Goal: Task Accomplishment & Management: Manage account settings

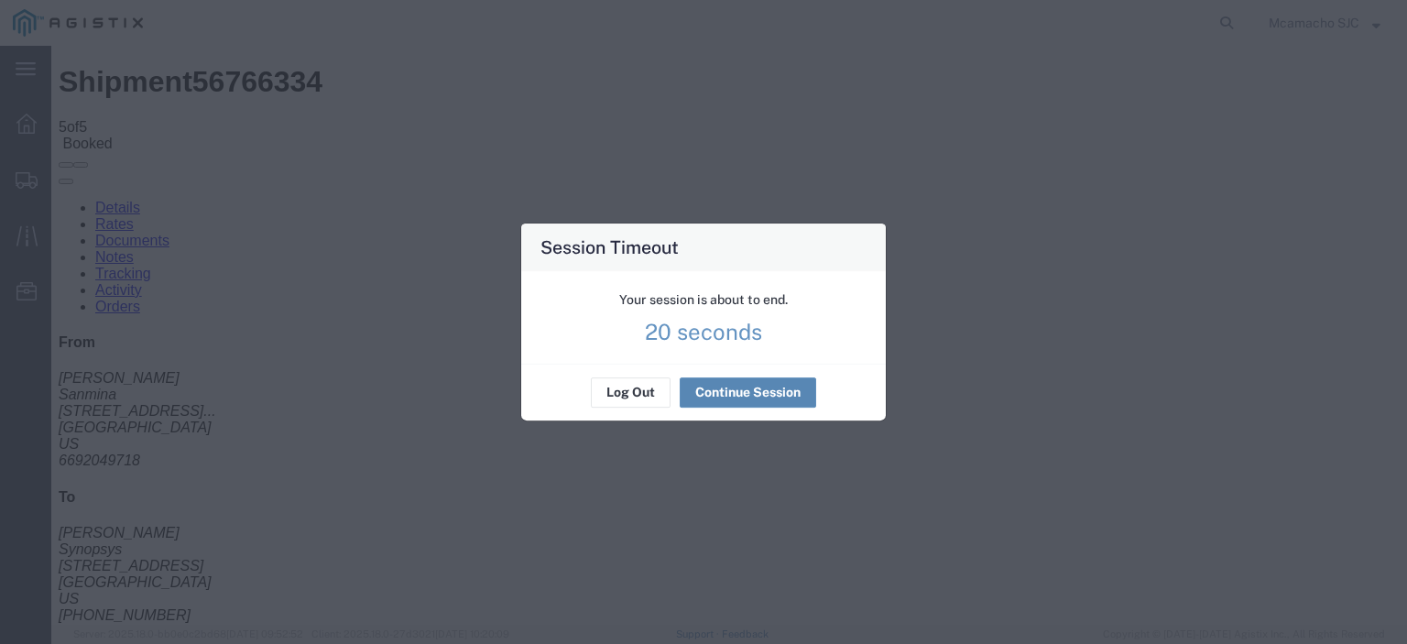
click at [732, 391] on button "Continue Session" at bounding box center [748, 392] width 136 height 29
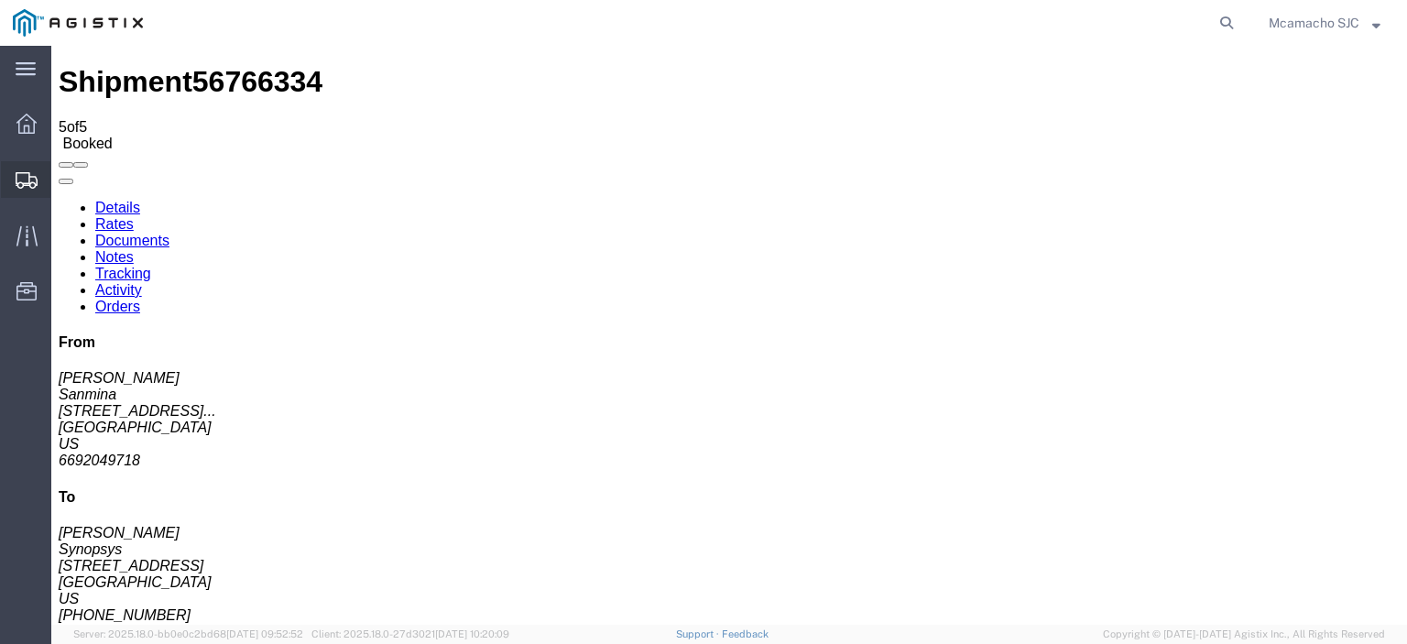
click at [63, 184] on span "Shipments" at bounding box center [56, 179] width 13 height 37
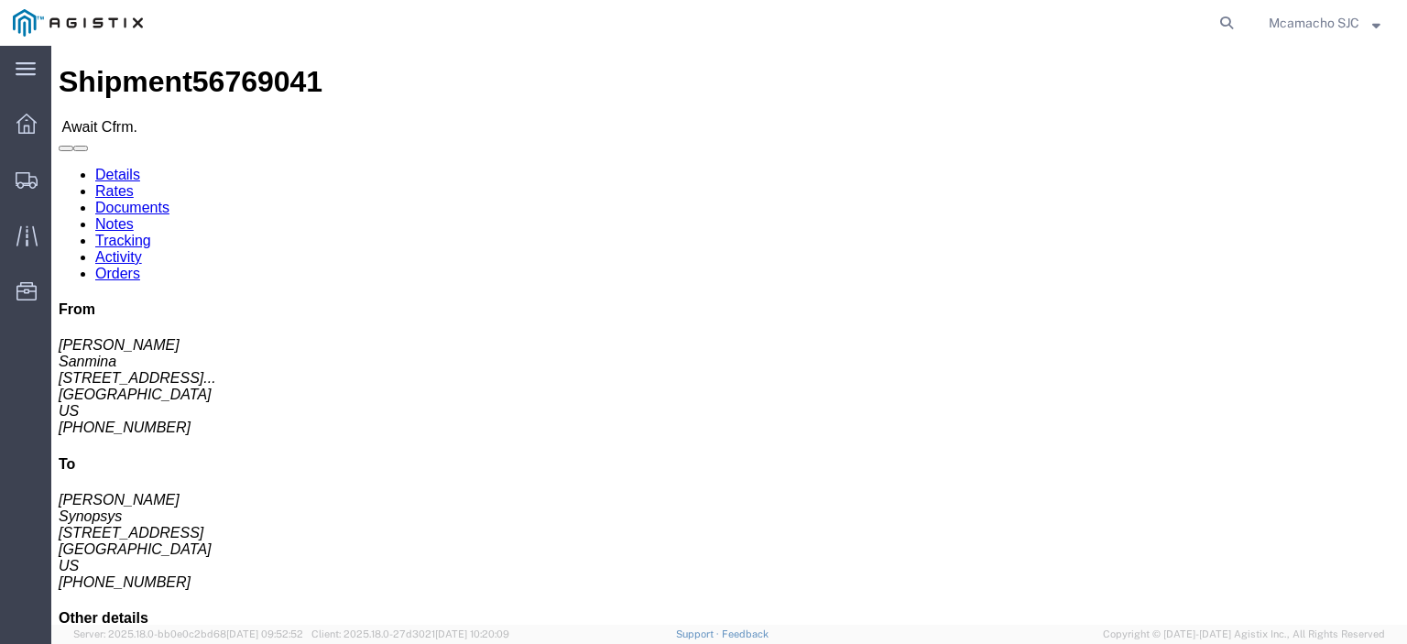
click link "Confirm"
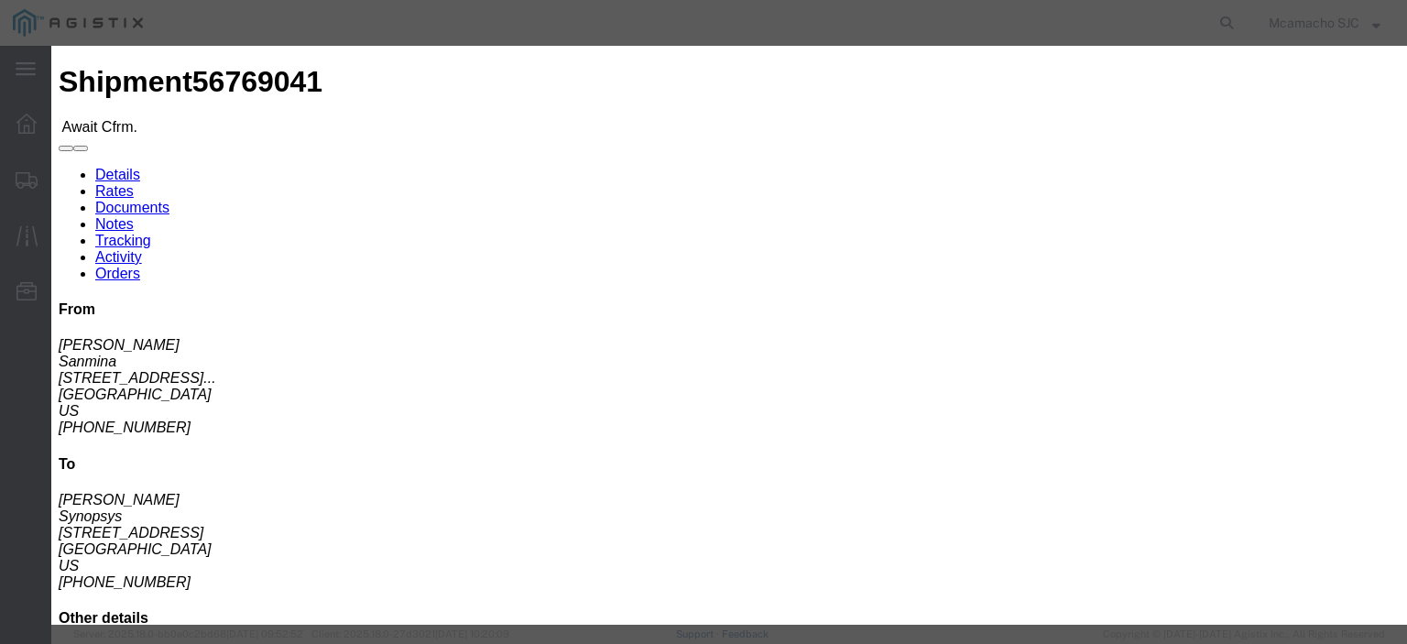
click input "text"
paste input "1000987064"
type input "1000987064"
type input "[PERSON_NAME]"
click input "text"
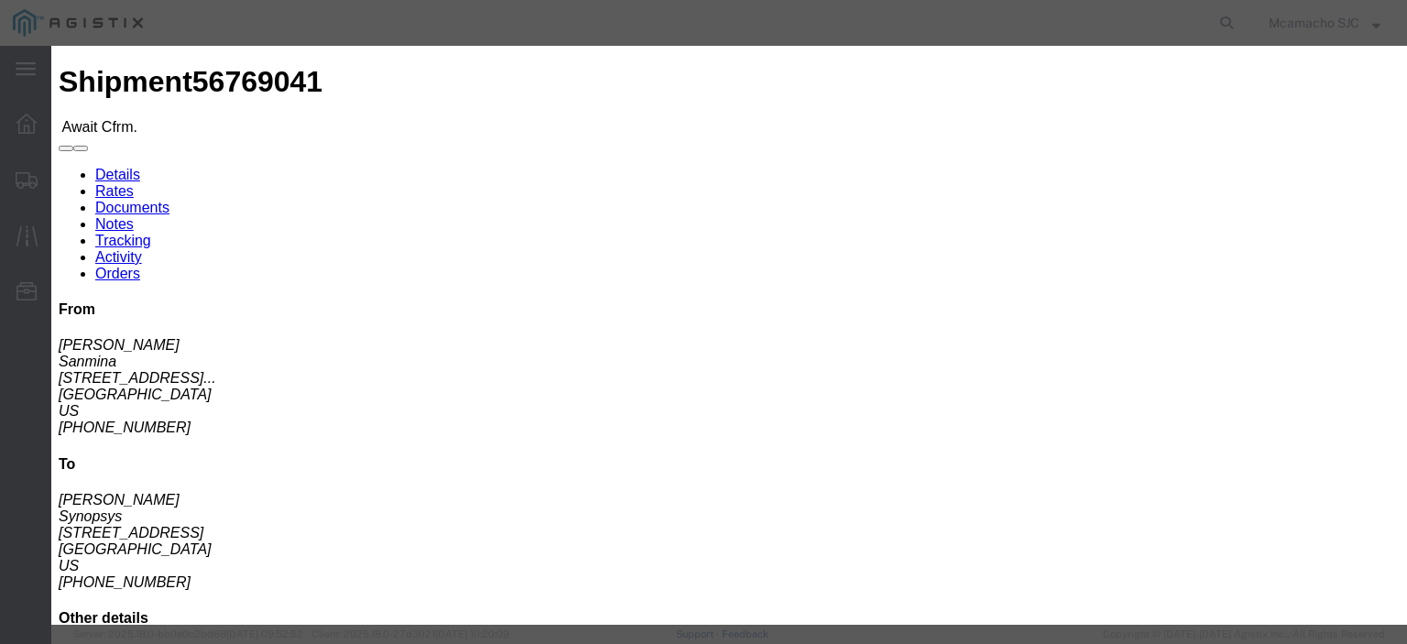
type input "4084571280"
click select "Select Midnight 1 am 2 am 3 am 4 am 5 am 6 am 7 am 8 am 9 am 10 am 11 am 12 Noo…"
select select "1400"
click select "Select Midnight 1 am 2 am 3 am 4 am 5 am 6 am 7 am 8 am 9 am 10 am 11 am 12 Noo…"
click div "Confirmation Details Use my profile Bill of Lading Number 1000987064 Person Mon…"
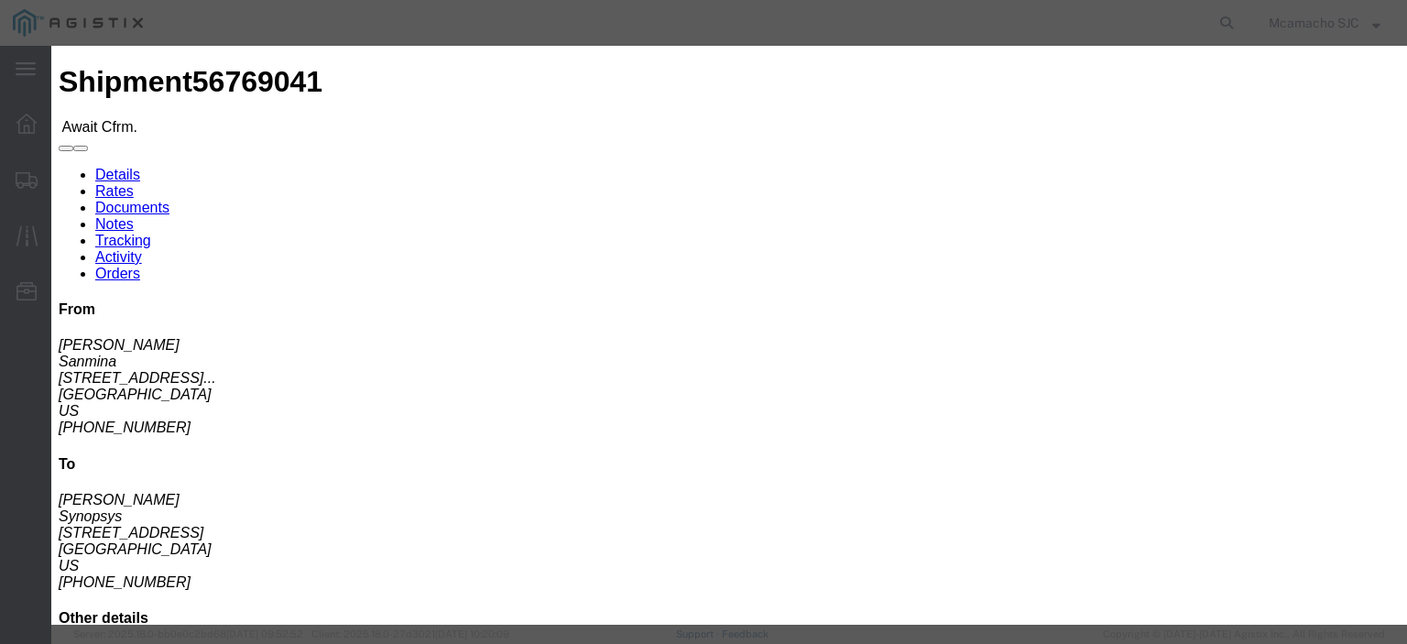
scroll to position [132, 0]
click input "[DATE]"
click td "9"
type input "[DATE]"
click select "Select Midnight 1 am 2 am 3 am 4 am 5 am 6 am 7 am 8 am 9 am 10 am 11 am 12 Noo…"
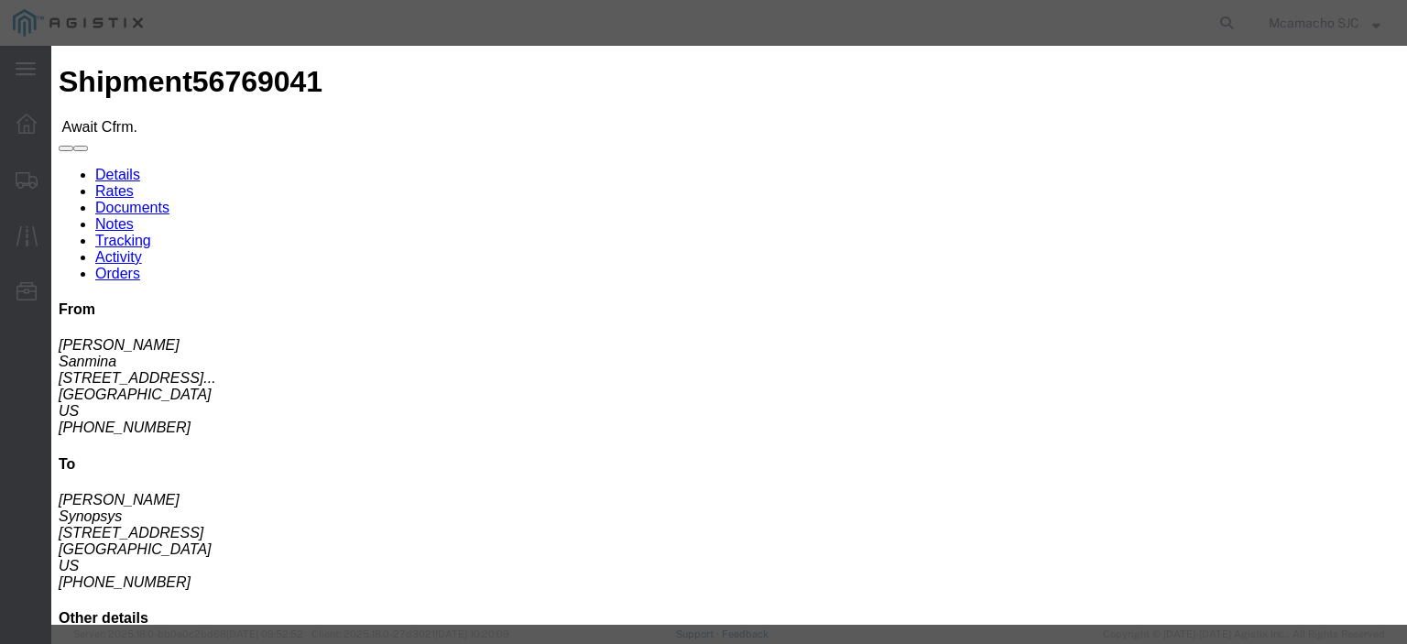
select select "1600"
click select "Select Midnight 1 am 2 am 3 am 4 am 5 am 6 am 7 am 8 am 9 am 10 am 11 am 12 Noo…"
click div "Confirmation Details Use my profile Bill of Lading Number 1000987064 Person Mon…"
click button "Submit"
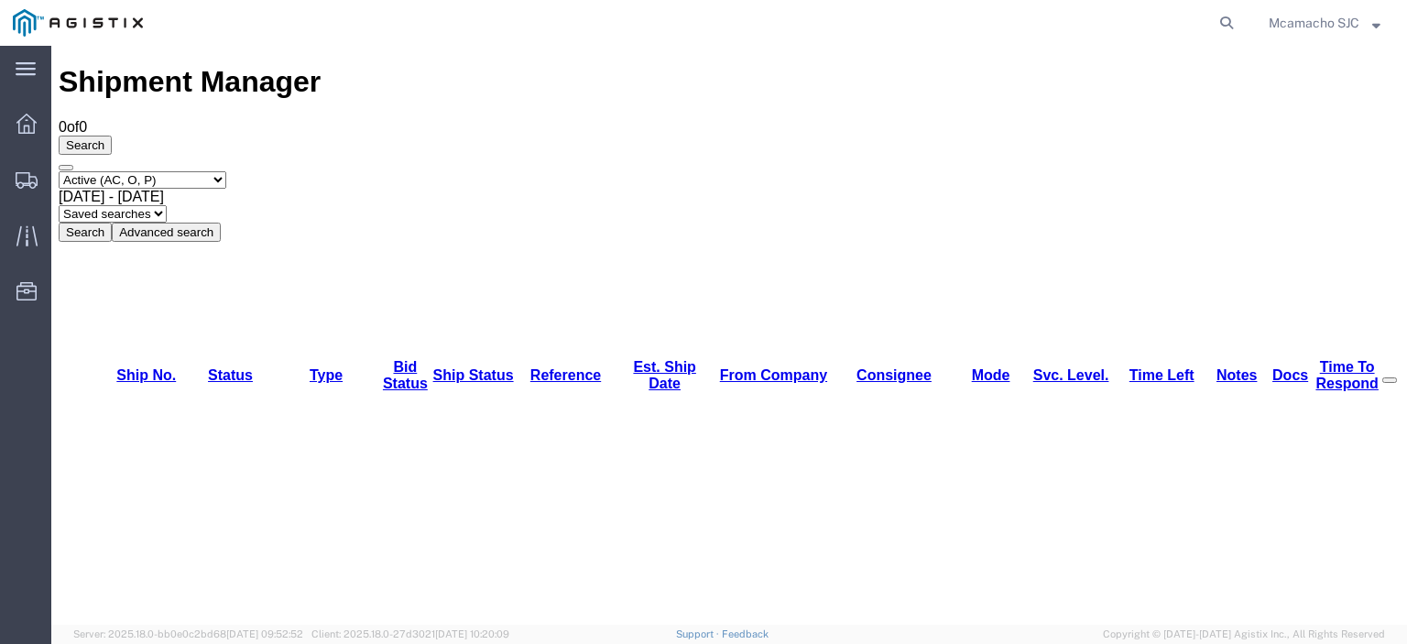
click at [150, 171] on select "Select status Active (AC, O, P) All Approved Awaiting Confirmation (AC) Booked …" at bounding box center [143, 179] width 168 height 17
select select "BOOK"
click at [59, 171] on select "Select status Active (AC, O, P) All Approved Awaiting Confirmation (AC) Booked …" at bounding box center [143, 179] width 168 height 17
click at [112, 223] on button "Search" at bounding box center [85, 232] width 53 height 19
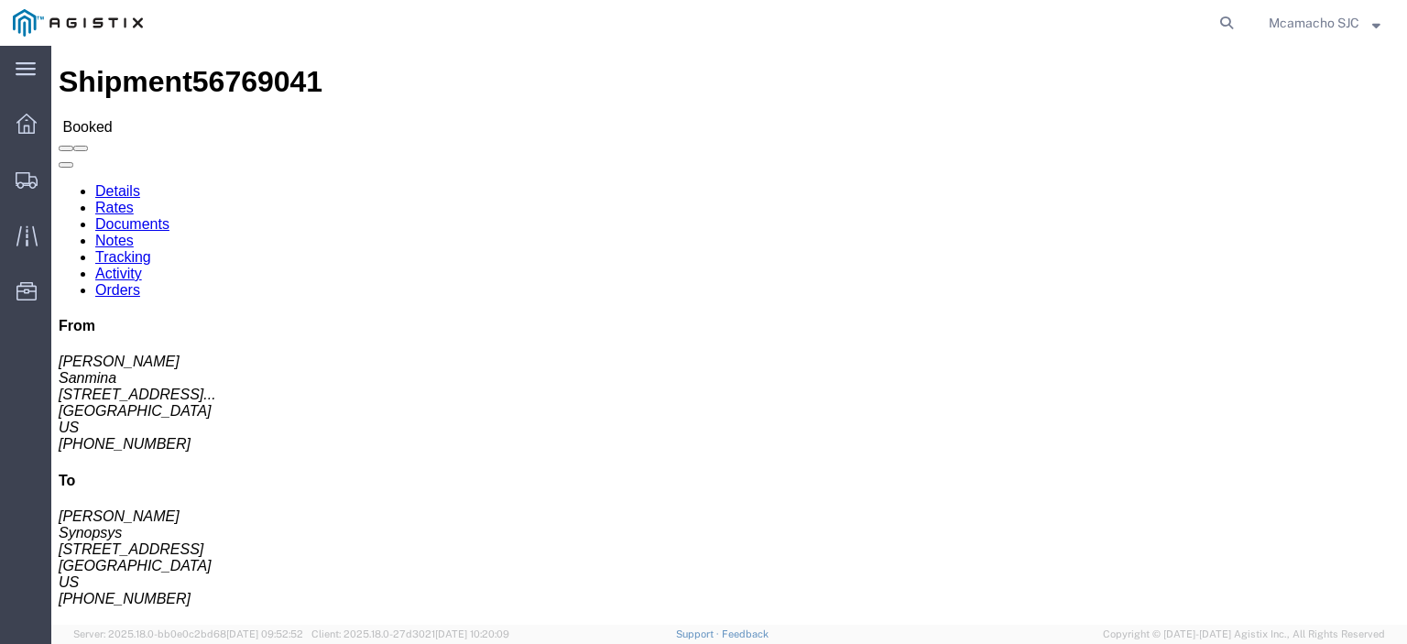
click link "Documents"
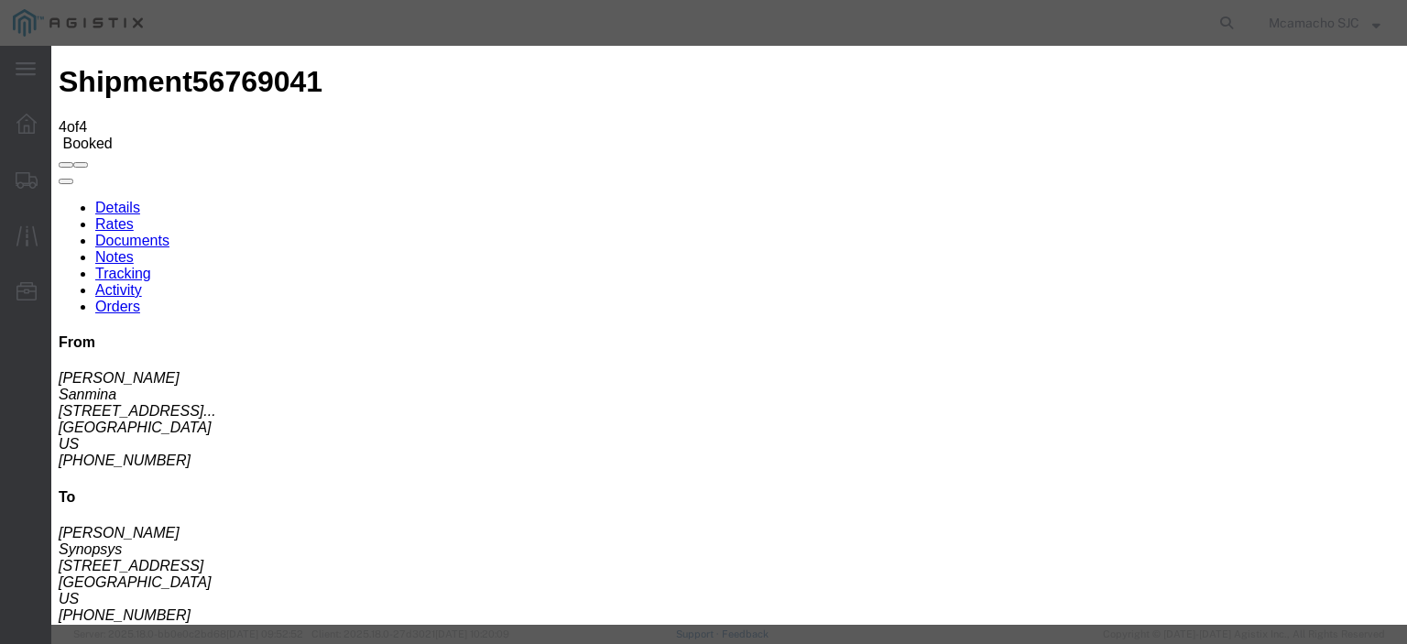
type input "C:\fakepath\1000987064.pdf"
type input "AIRGROUP"
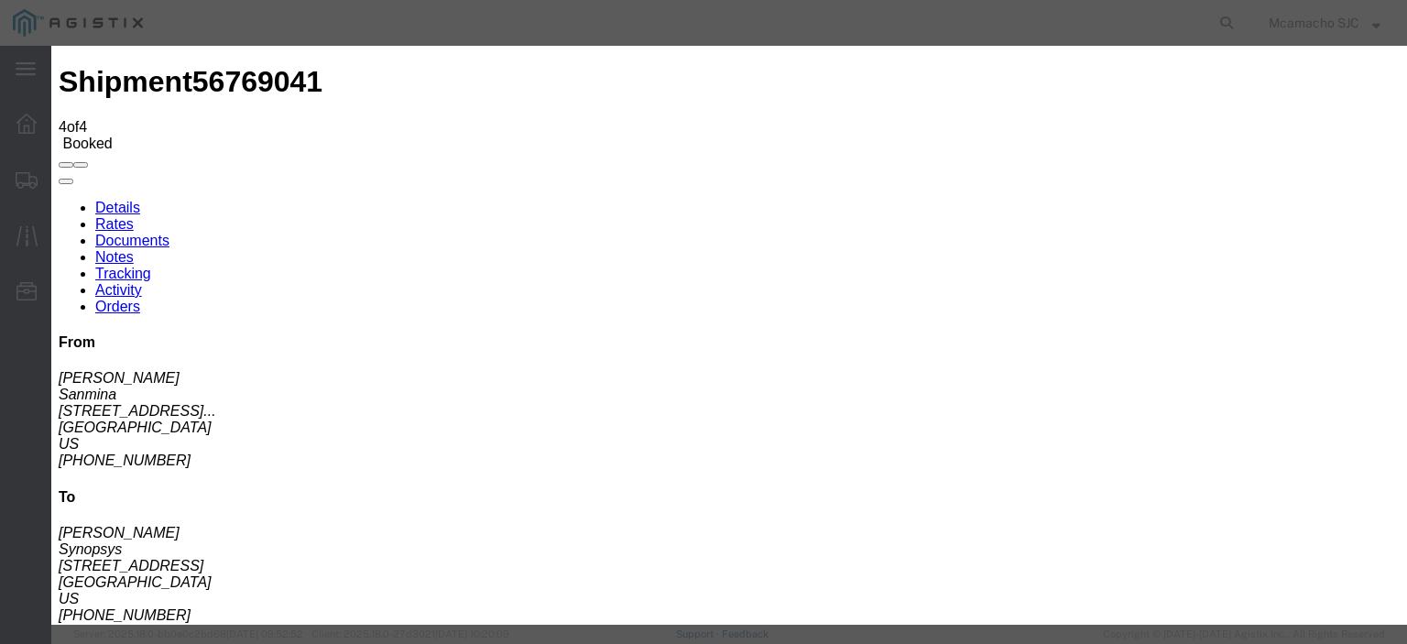
type input "HAWB"
select select "BILL_OF_LADING"
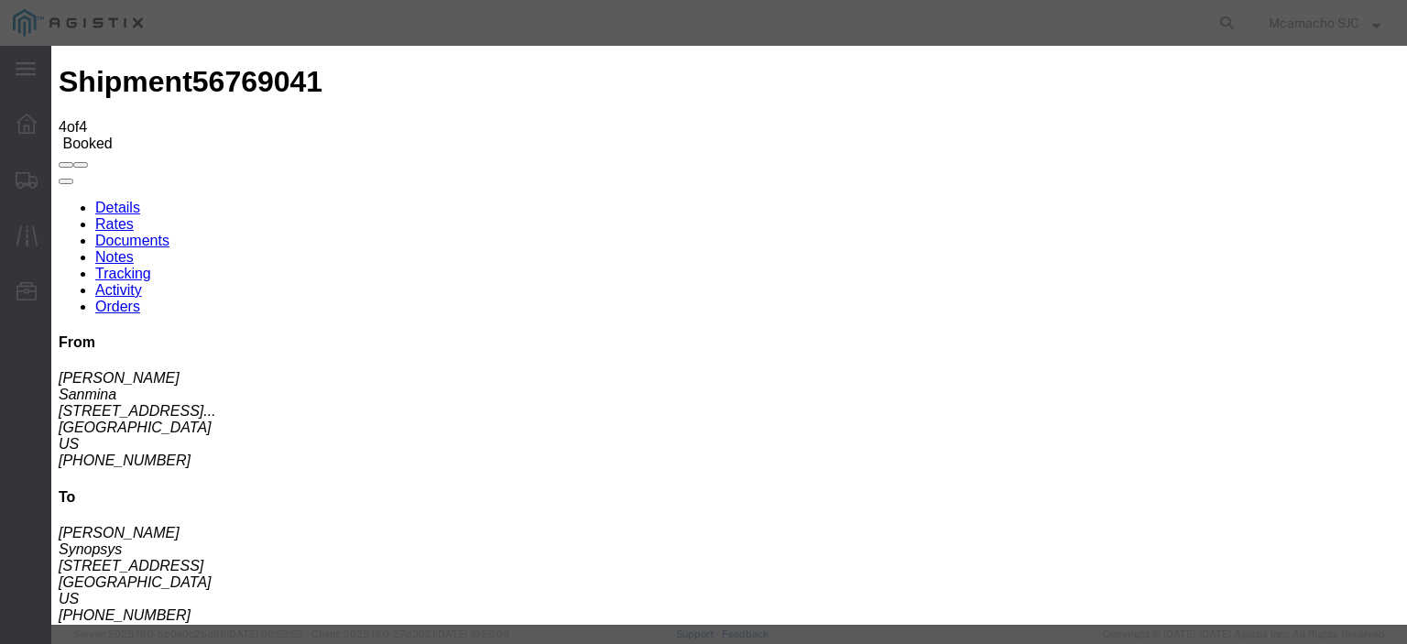
select select
